Goal: Find specific page/section: Find specific page/section

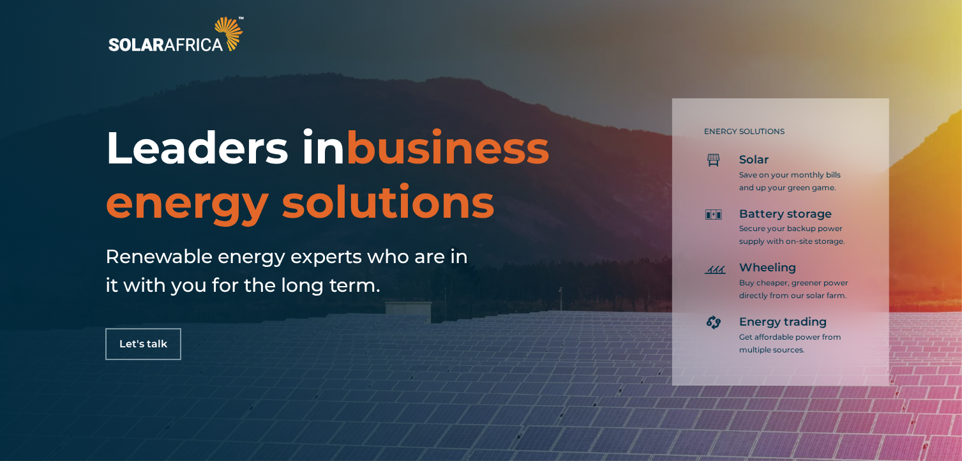
click at [165, 349] on span "Let's talk" at bounding box center [143, 344] width 48 height 10
